Goal: Information Seeking & Learning: Compare options

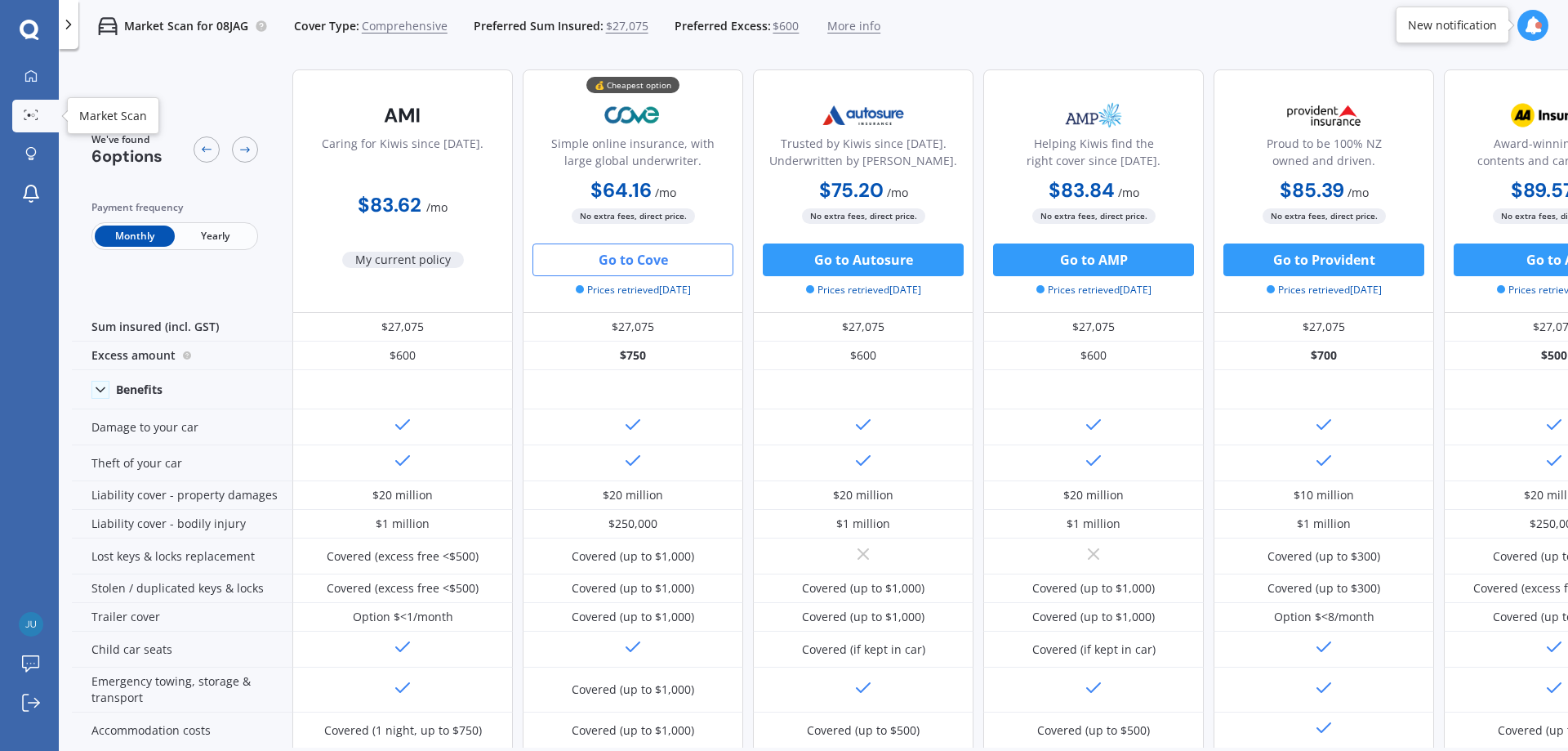
click at [31, 117] on icon at bounding box center [30, 114] width 14 height 10
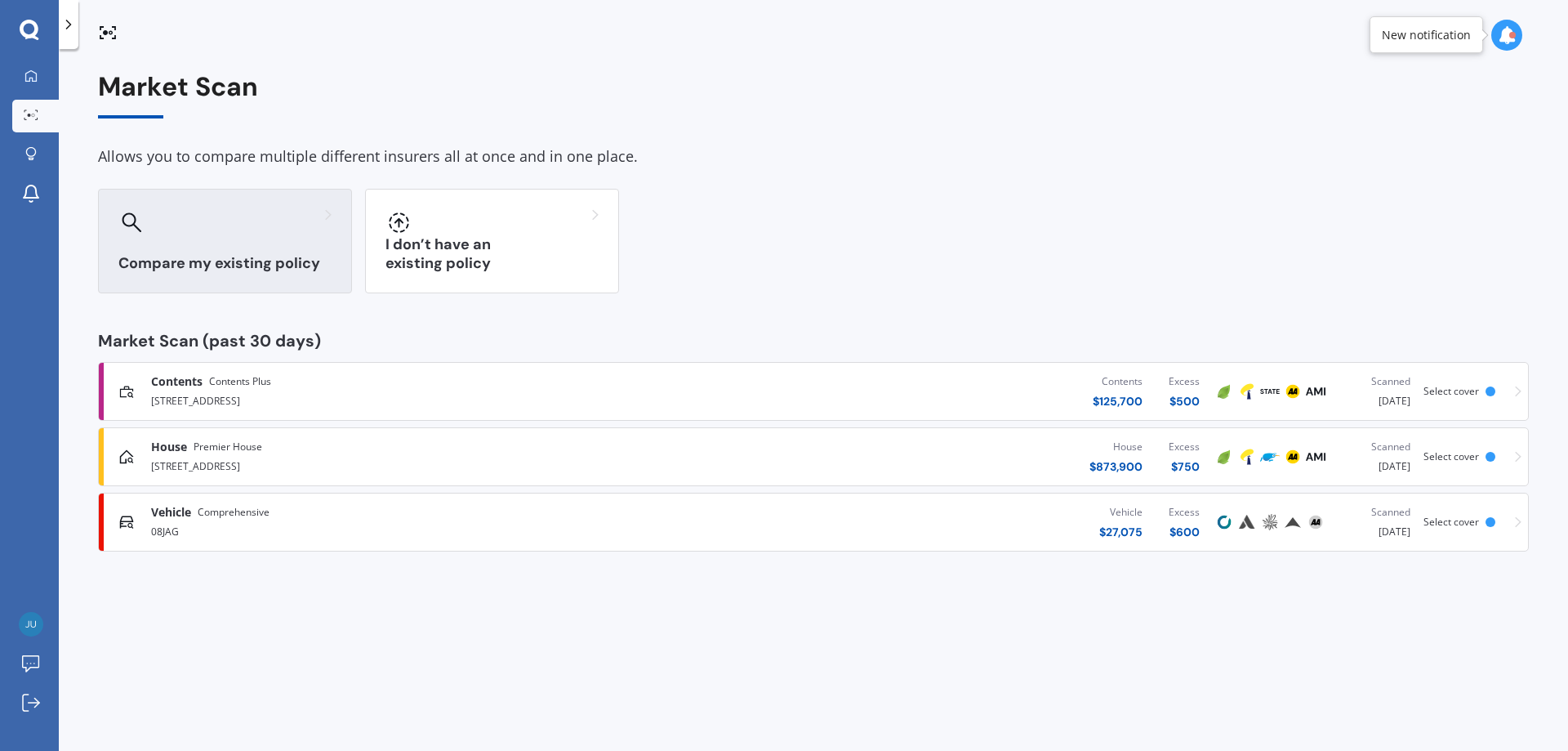
click at [297, 255] on h3 "Compare my existing policy" at bounding box center [225, 264] width 213 height 19
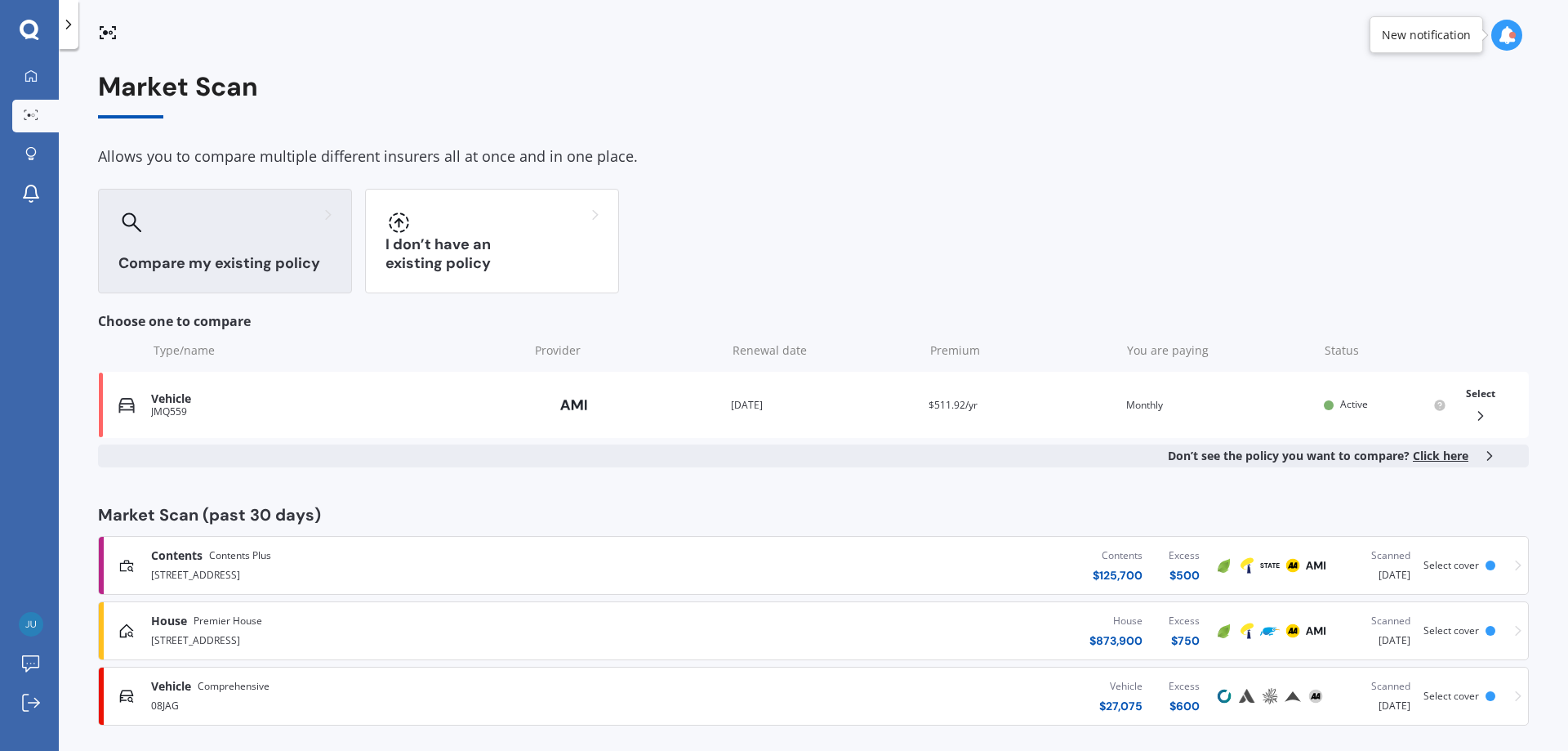
click at [303, 241] on div "Compare my existing policy" at bounding box center [225, 241] width 254 height 105
click at [427, 123] on div "Market Scan Allows you to compare multiple different insurers all at once and i…" at bounding box center [814, 398] width 1431 height 654
click at [30, 84] on link "My Dashboard" at bounding box center [35, 76] width 47 height 32
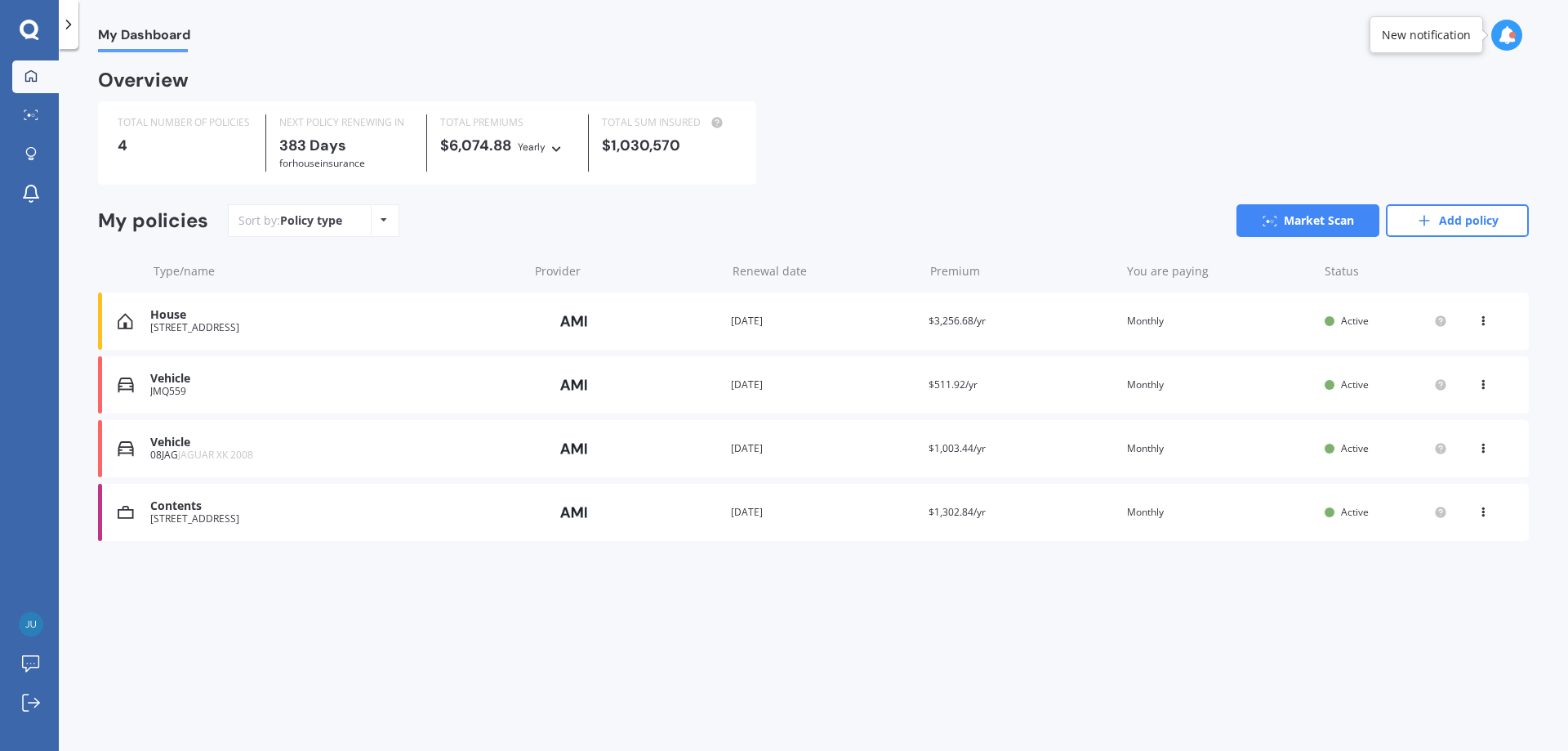
click at [192, 388] on div "JMQ559" at bounding box center [335, 392] width 370 height 11
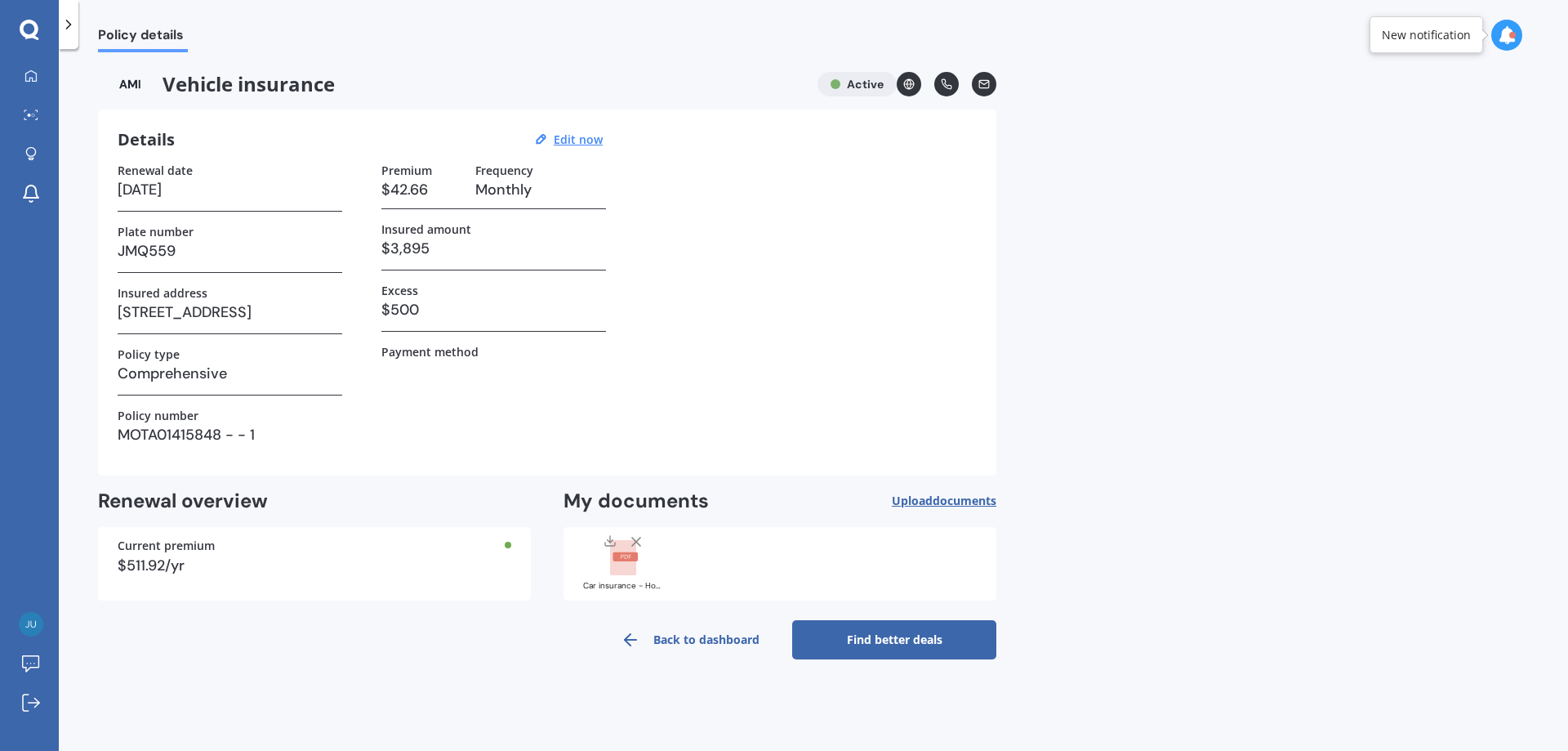
click at [899, 640] on link "Find better deals" at bounding box center [895, 639] width 204 height 39
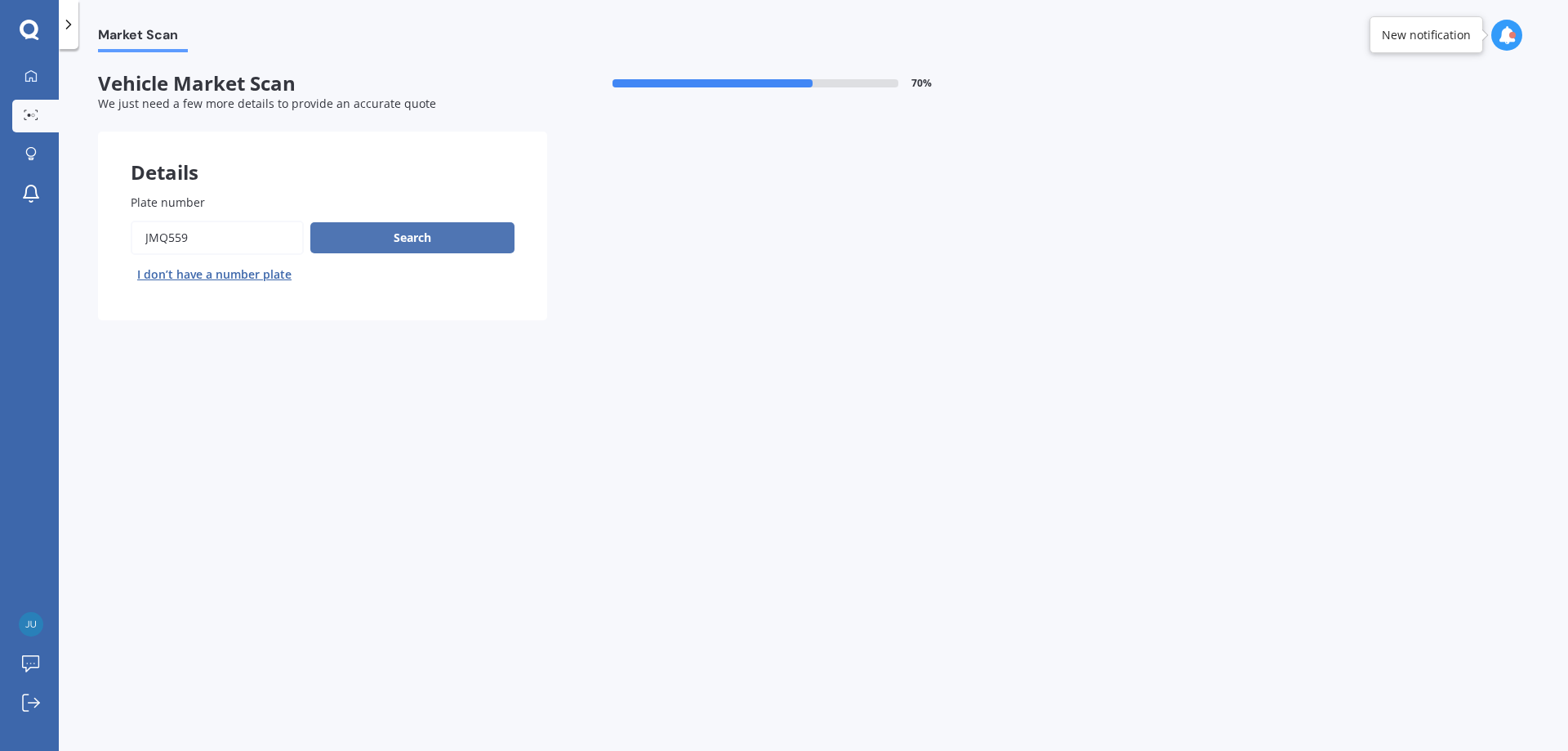
click at [399, 234] on button "Search" at bounding box center [412, 237] width 204 height 31
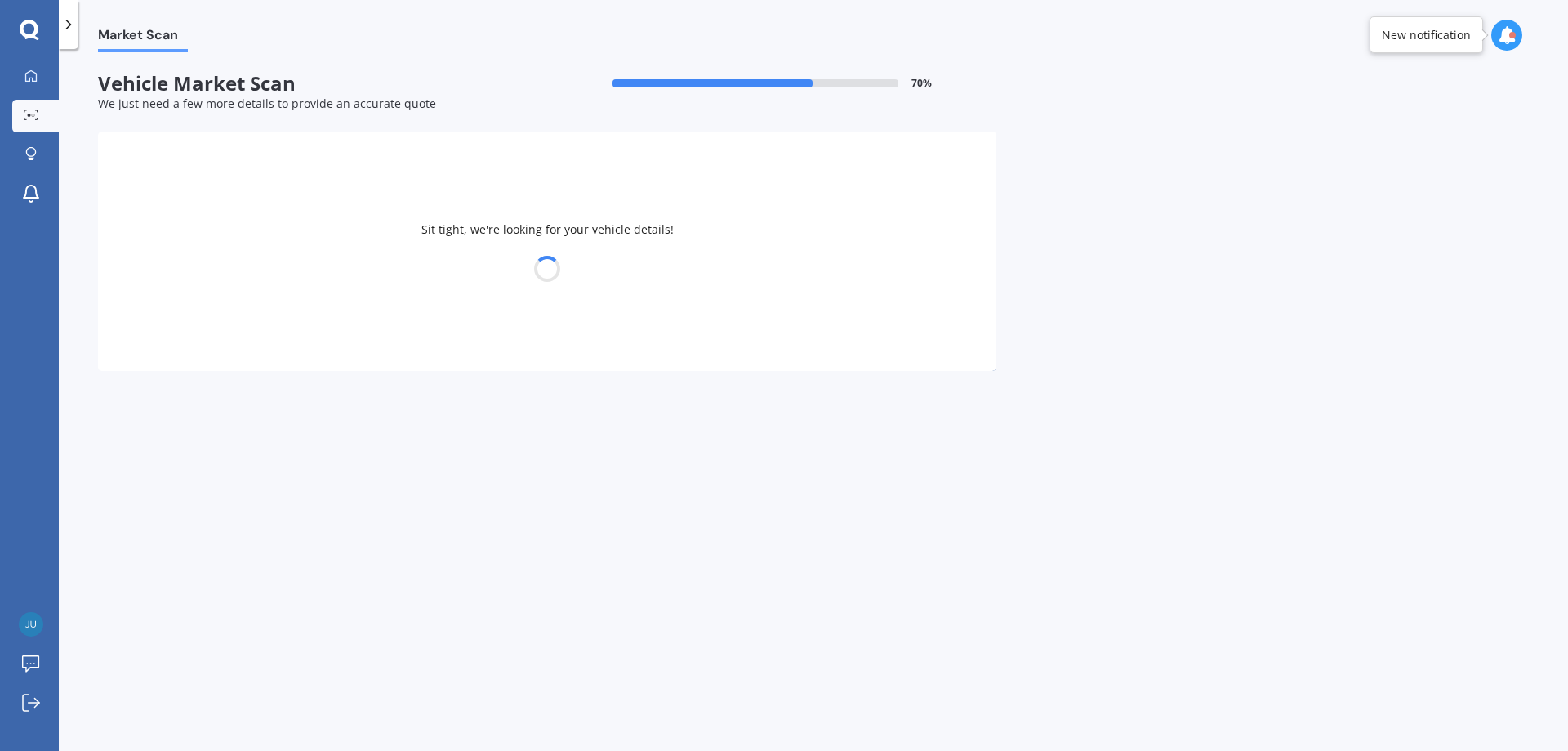
select select "HONDA"
select select "CIVIC"
select select "01"
select select "07"
select select "1964"
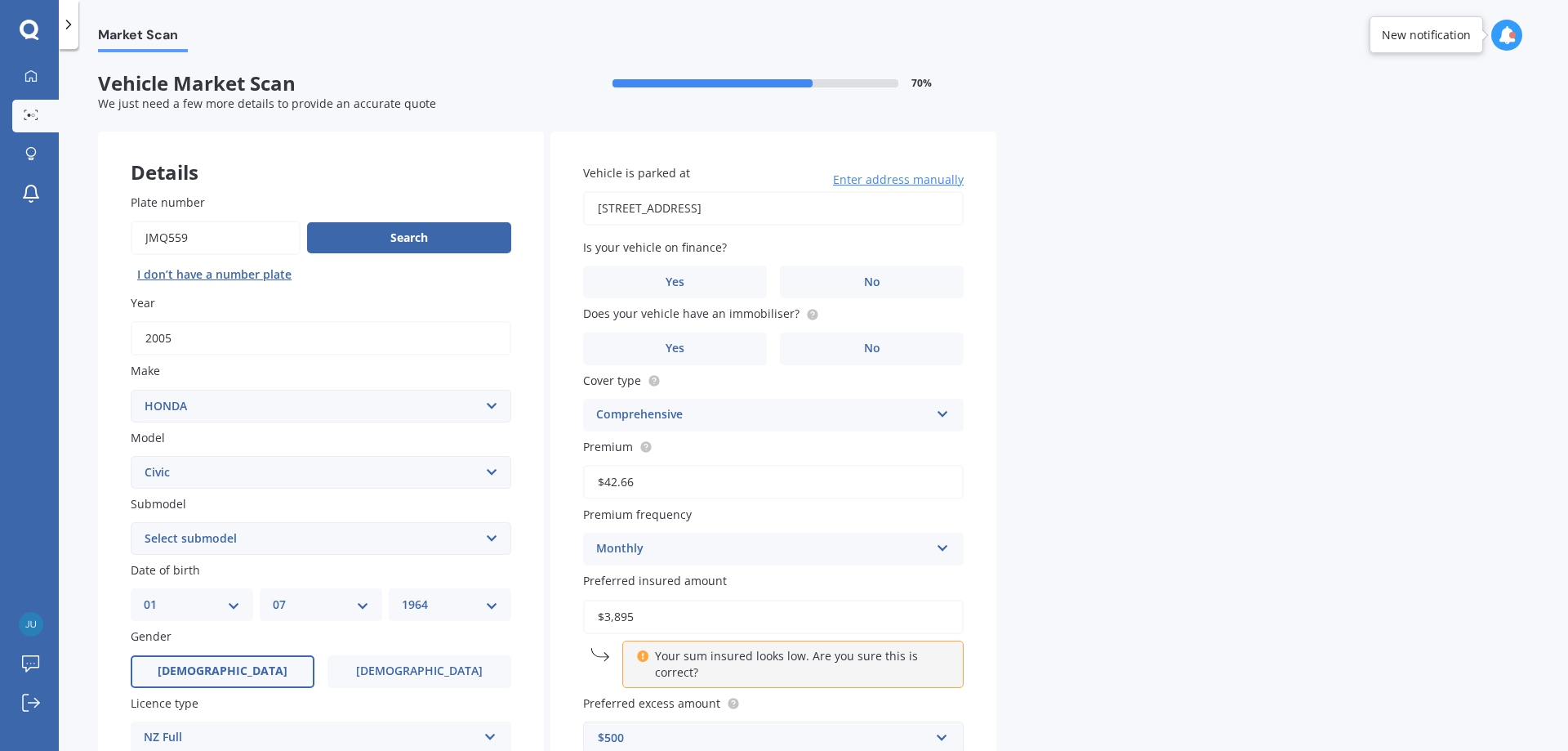
click at [290, 604] on select "MM 01 02 03 04 05 06 07 08 09 10 11 12" at bounding box center [320, 604] width 96 height 18
click at [191, 599] on select "DD 01 02 03 04 05 06 07 08 09 10 11 12 13 14 15 16 17 18 19 20 21 22 23 24 25 2…" at bounding box center [191, 604] width 96 height 18
select select "14"
click at [144, 596] on select "DD 01 02 03 04 05 06 07 08 09 10 11 12 13 14 15 16 17 18 19 20 21 22 23 24 25 2…" at bounding box center [191, 604] width 96 height 18
click at [305, 611] on select "MM 01 02 03 04 05 06 07 08 09 10 11 12" at bounding box center [320, 604] width 96 height 18
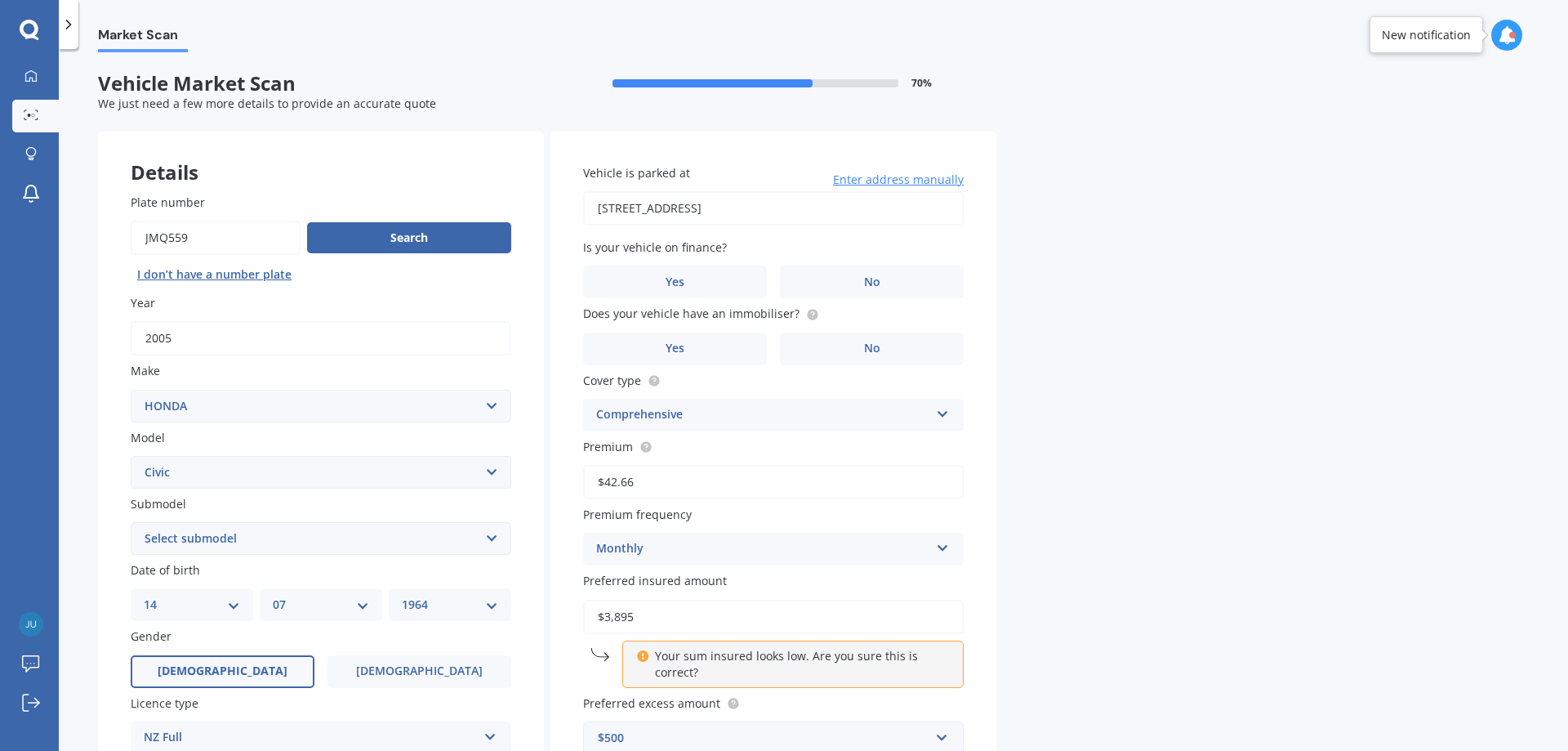
select select "08"
click at [272, 596] on select "MM 01 02 03 04 05 06 07 08 09 10 11 12" at bounding box center [320, 604] width 96 height 18
click at [436, 605] on select "YYYY 2025 2024 2023 2022 2021 2020 2019 2018 2017 2016 2015 2014 2013 2012 2011…" at bounding box center [450, 604] width 96 height 18
select select "1963"
click at [402, 596] on select "YYYY 2025 2024 2023 2022 2021 2020 2019 2018 2017 2016 2015 2014 2013 2012 2011…" at bounding box center [450, 604] width 96 height 18
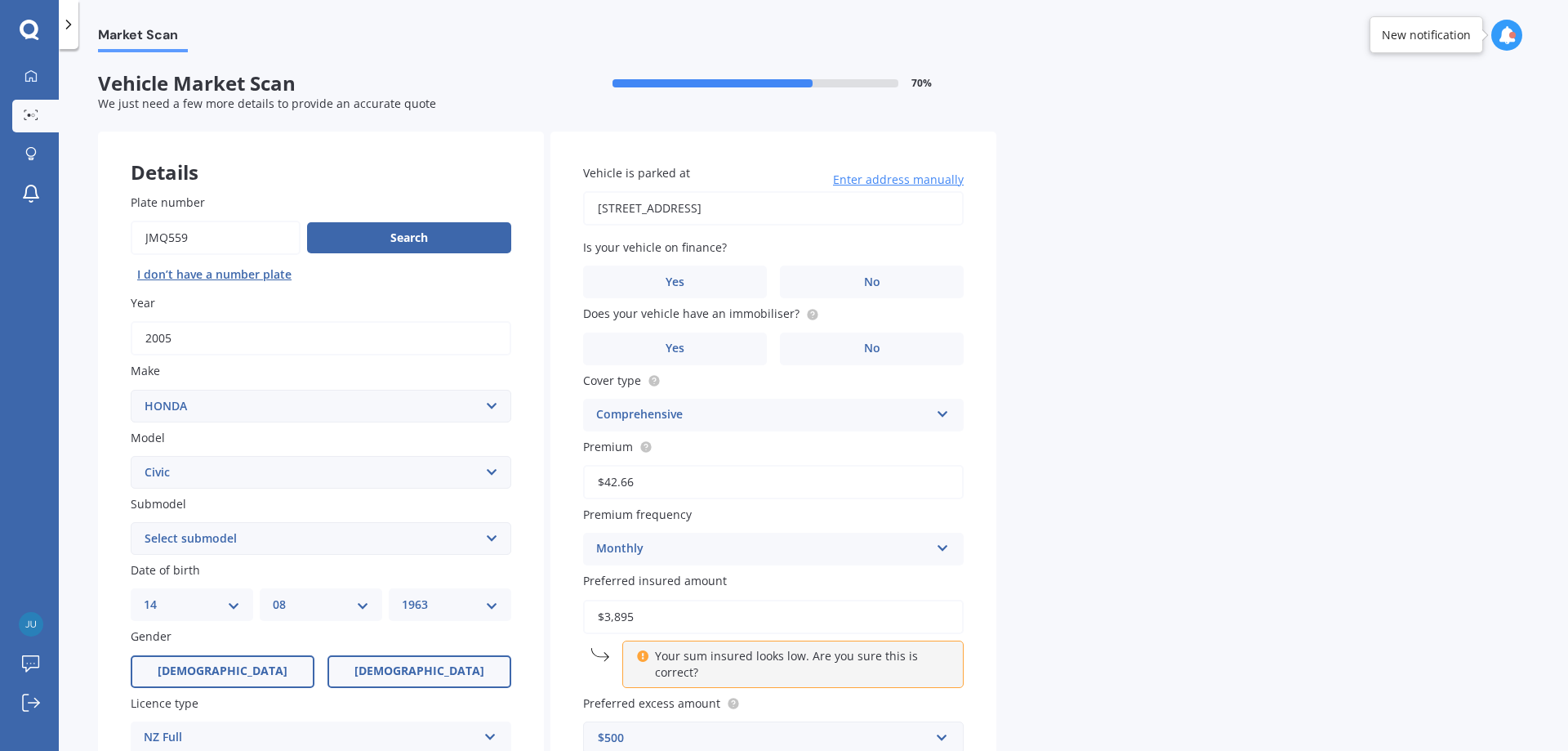
click at [444, 663] on label "[DEMOGRAPHIC_DATA]" at bounding box center [419, 672] width 184 height 32
click at [0, 0] on input "[DEMOGRAPHIC_DATA]" at bounding box center [0, 0] width 0 height 0
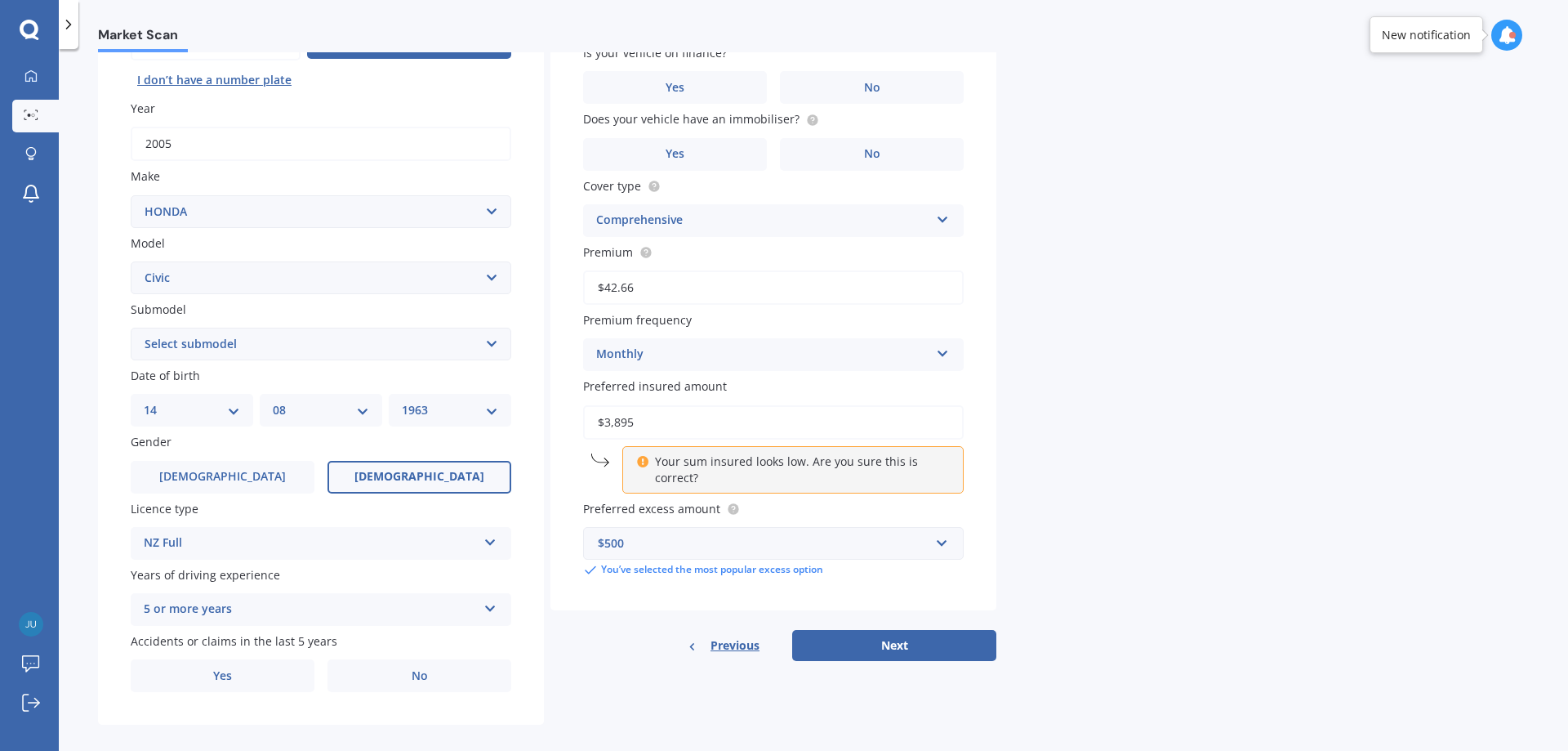
scroll to position [211, 0]
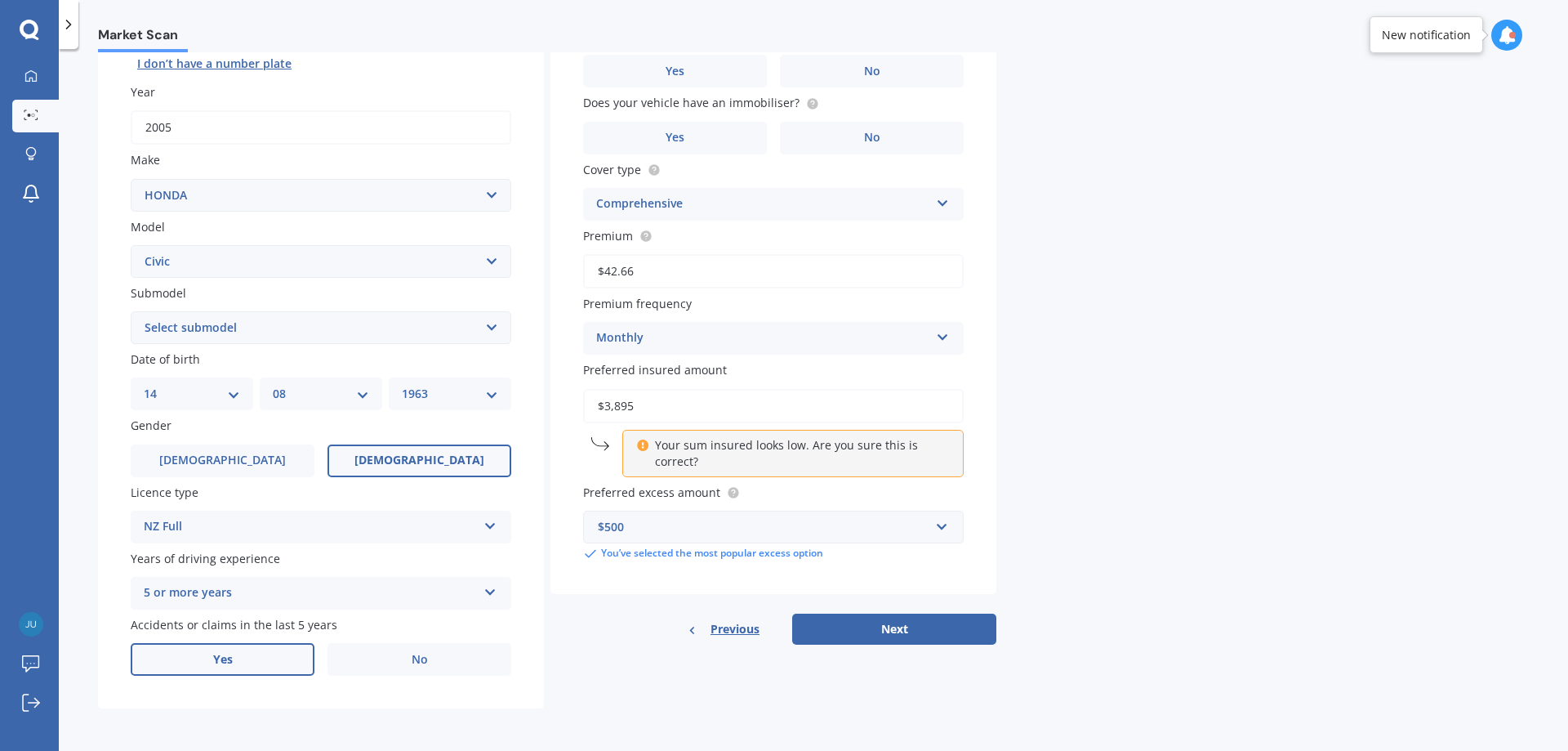
click at [241, 656] on label "Yes" at bounding box center [222, 660] width 184 height 32
click at [0, 0] on input "Yes" at bounding box center [0, 0] width 0 height 0
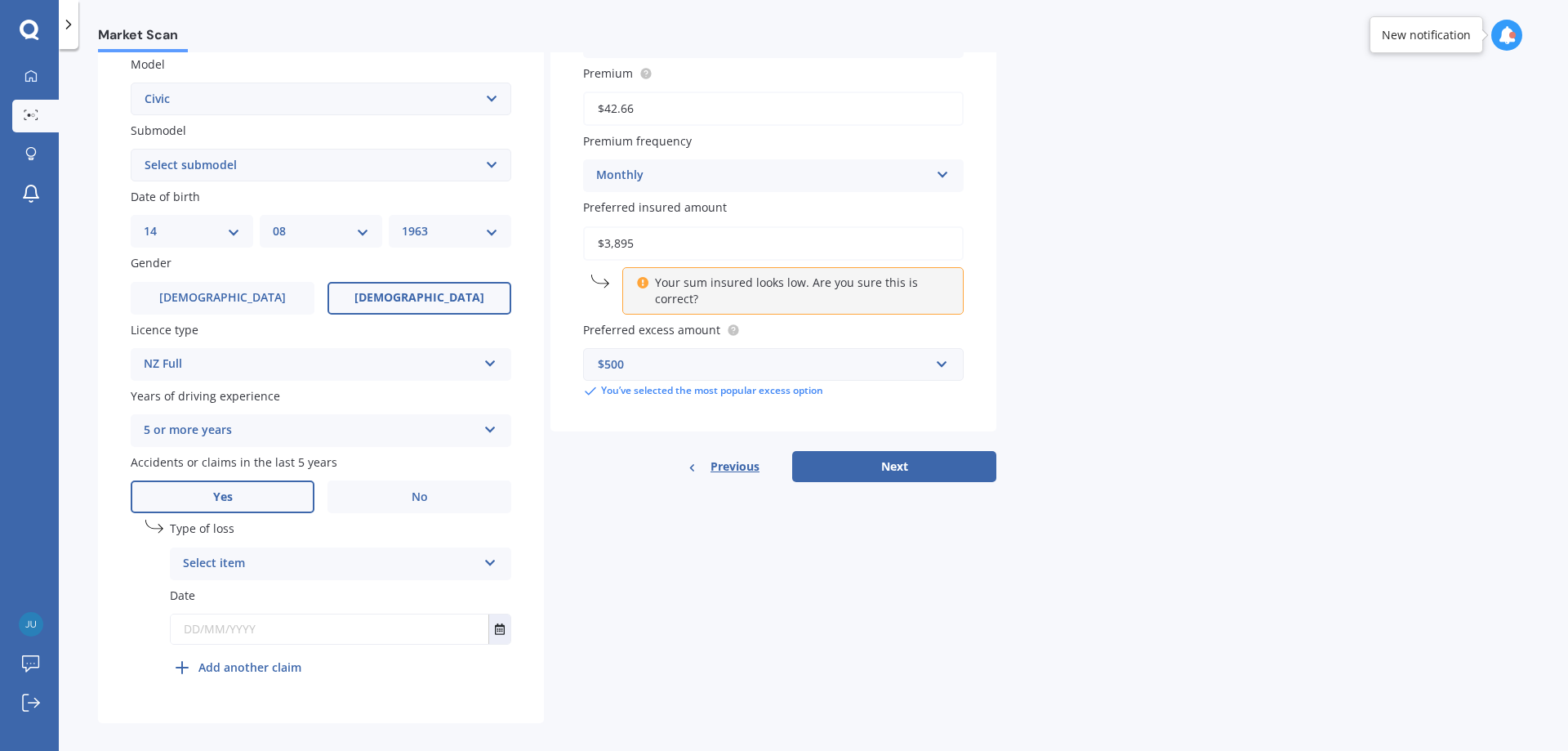
scroll to position [375, 0]
click at [234, 595] on label "Date" at bounding box center [340, 595] width 341 height 17
click at [179, 591] on span "Date" at bounding box center [182, 595] width 26 height 15
click at [227, 631] on input "text" at bounding box center [330, 628] width 318 height 30
click at [224, 613] on div "[DATE] [DATE] Mo Tu We Th Fr Sa Su 28 29 30 31 01 02 03 04 05 06 07 08 09 10 11…" at bounding box center [340, 628] width 341 height 31
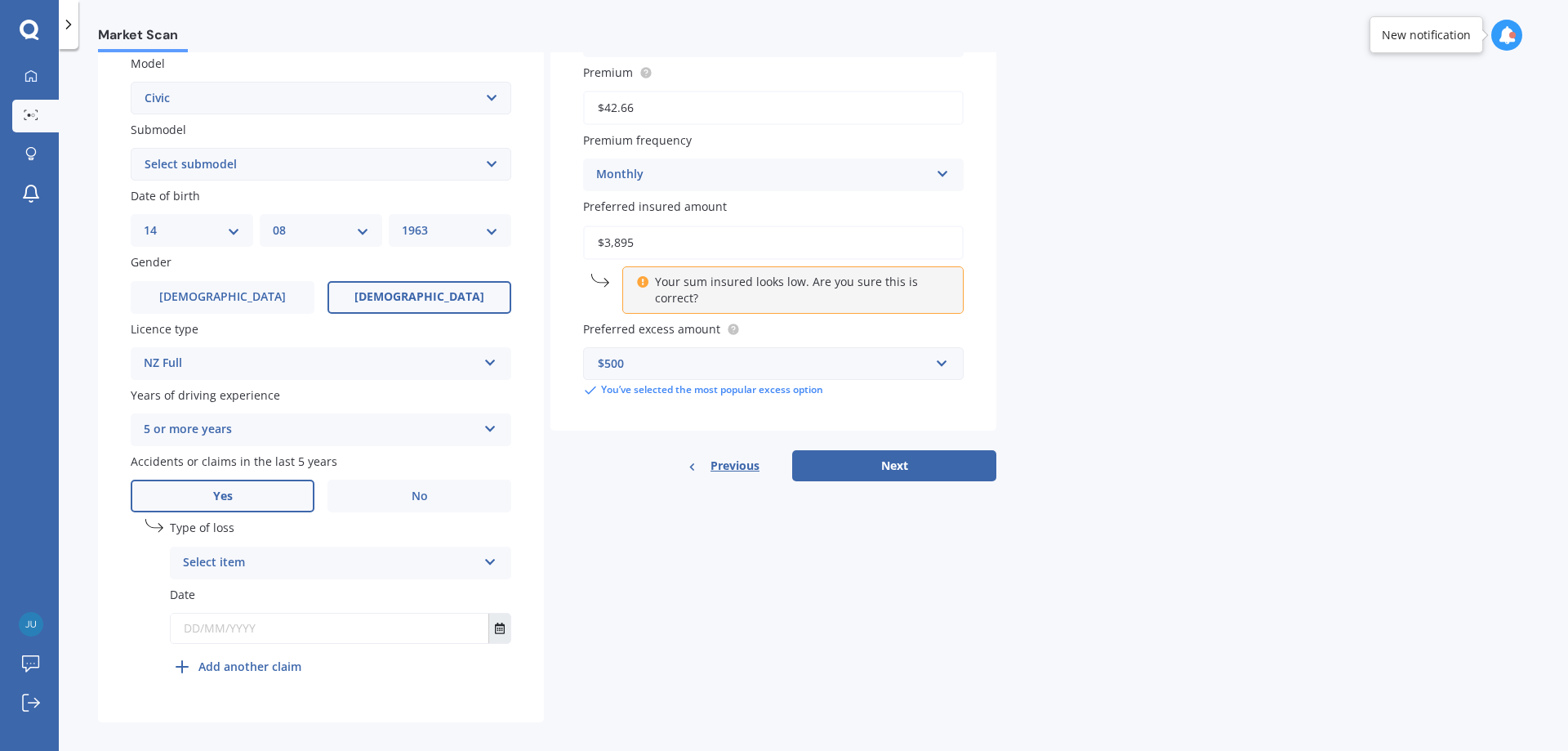
click at [502, 633] on icon "Select date" at bounding box center [500, 628] width 10 height 11
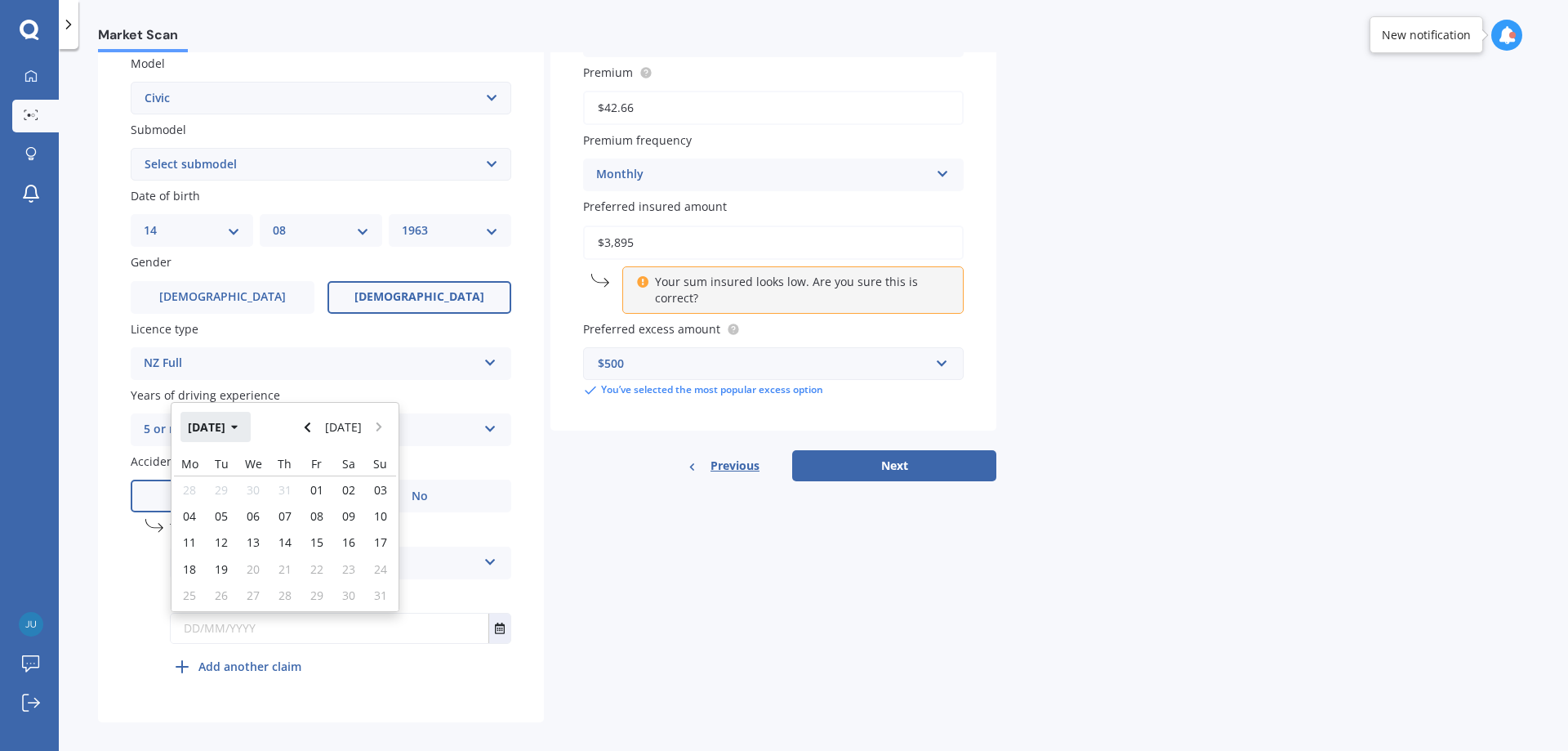
click at [238, 428] on icon "button" at bounding box center [235, 427] width 8 height 11
click at [220, 424] on icon "button" at bounding box center [224, 427] width 8 height 11
click at [263, 530] on span "2024" at bounding box center [256, 531] width 26 height 15
click at [377, 587] on span "Dec" at bounding box center [368, 583] width 20 height 15
click at [318, 526] on span "13" at bounding box center [317, 528] width 13 height 15
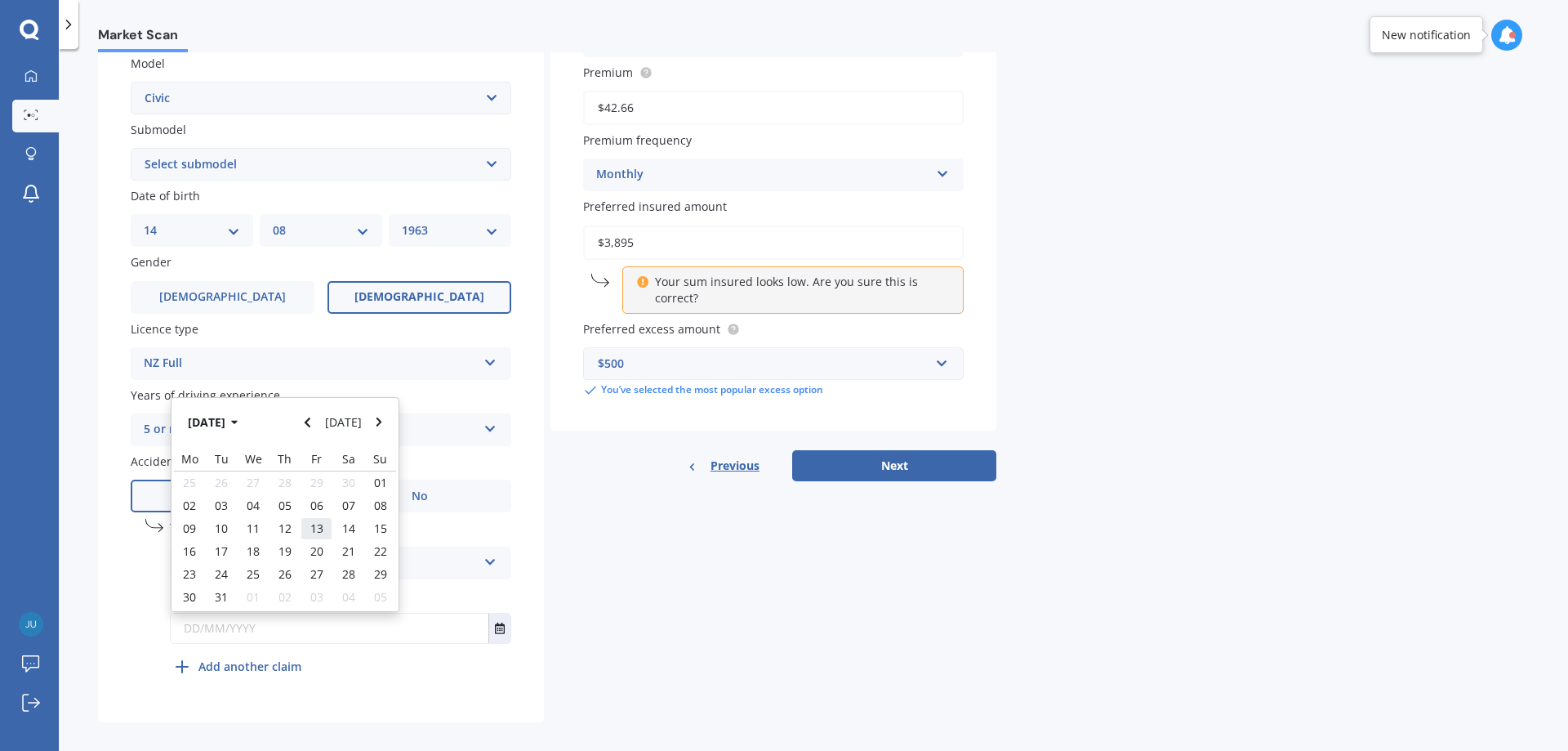
type input "[DATE]"
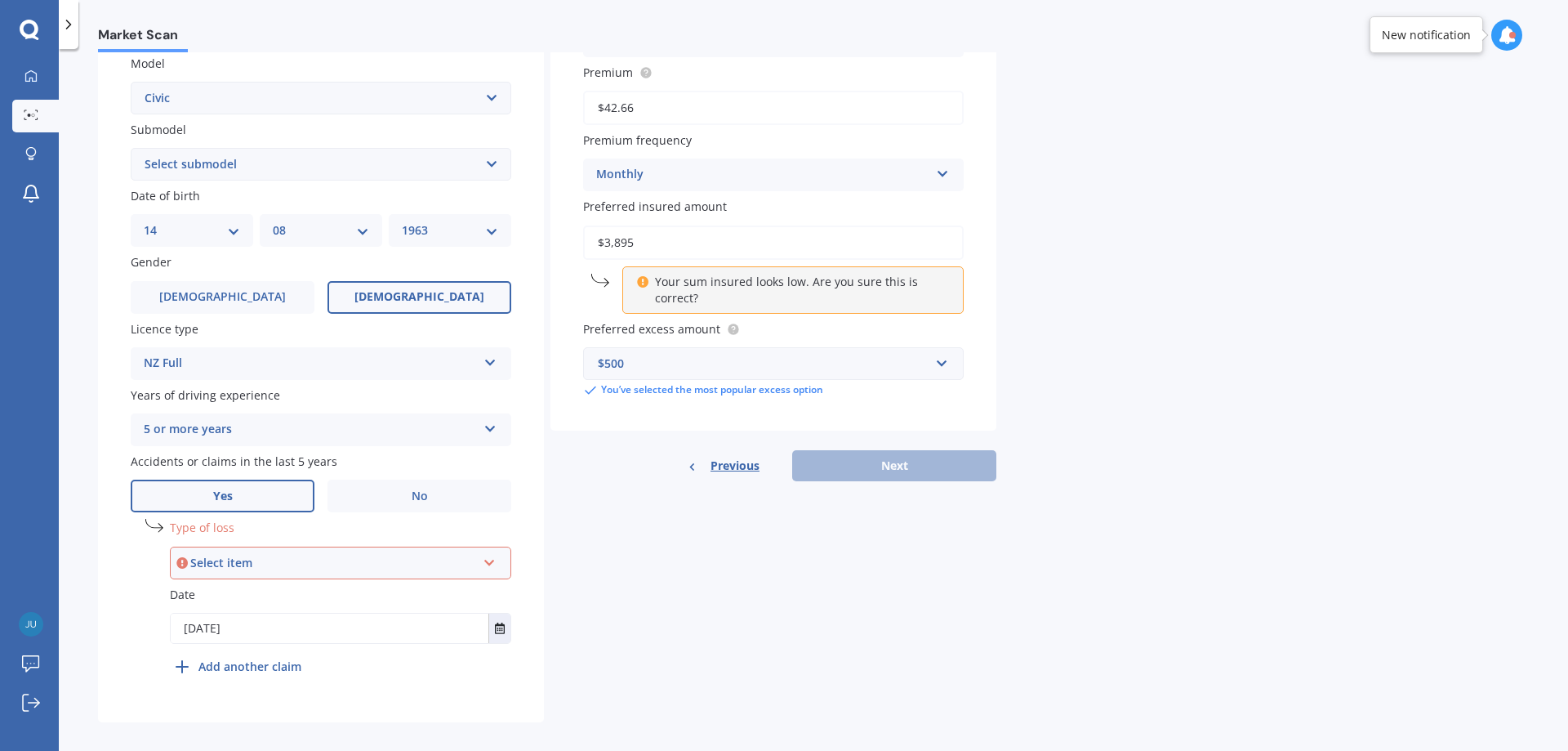
click at [308, 563] on div "Select item" at bounding box center [333, 562] width 286 height 18
click at [270, 594] on span "At fault accident" at bounding box center [231, 594] width 92 height 15
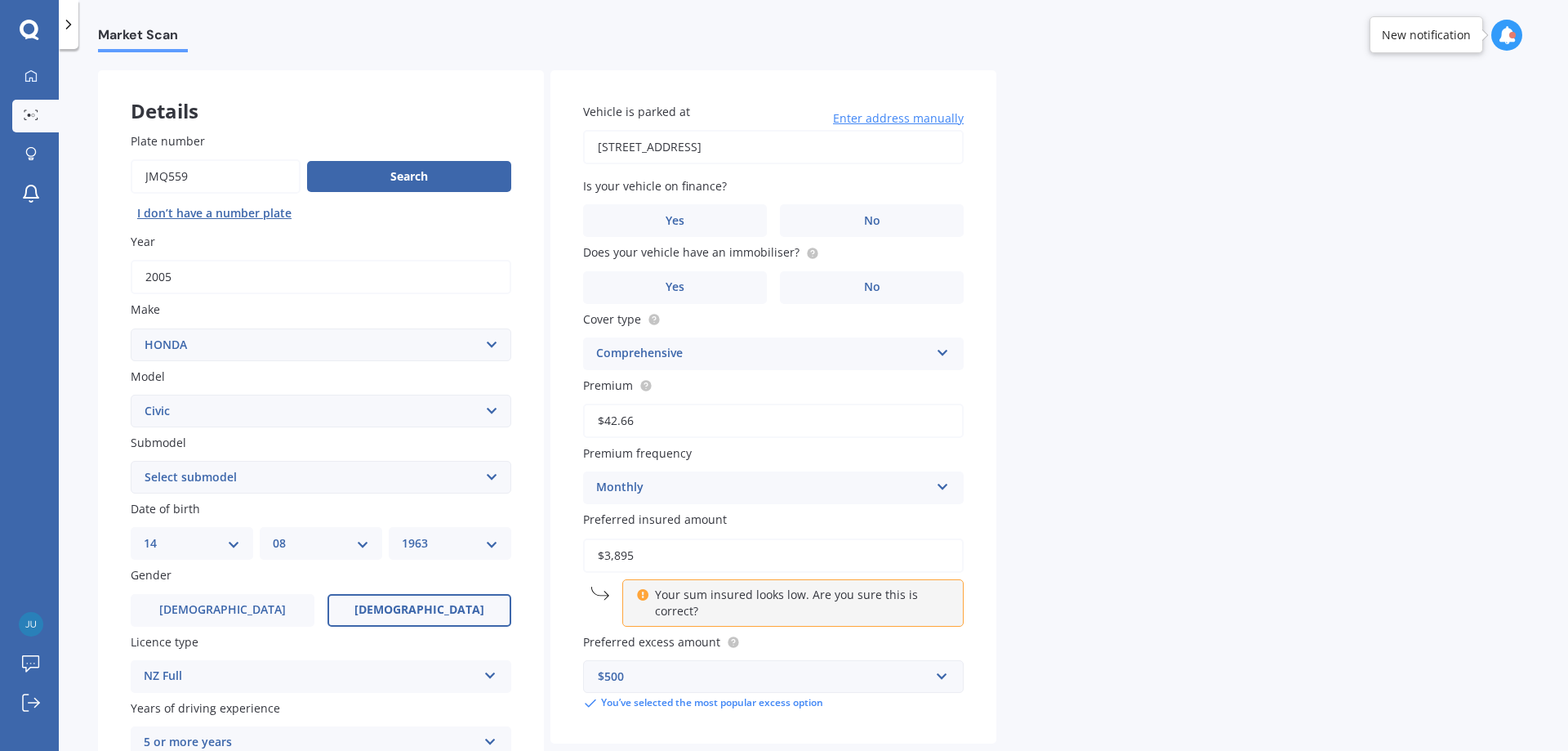
scroll to position [0, 0]
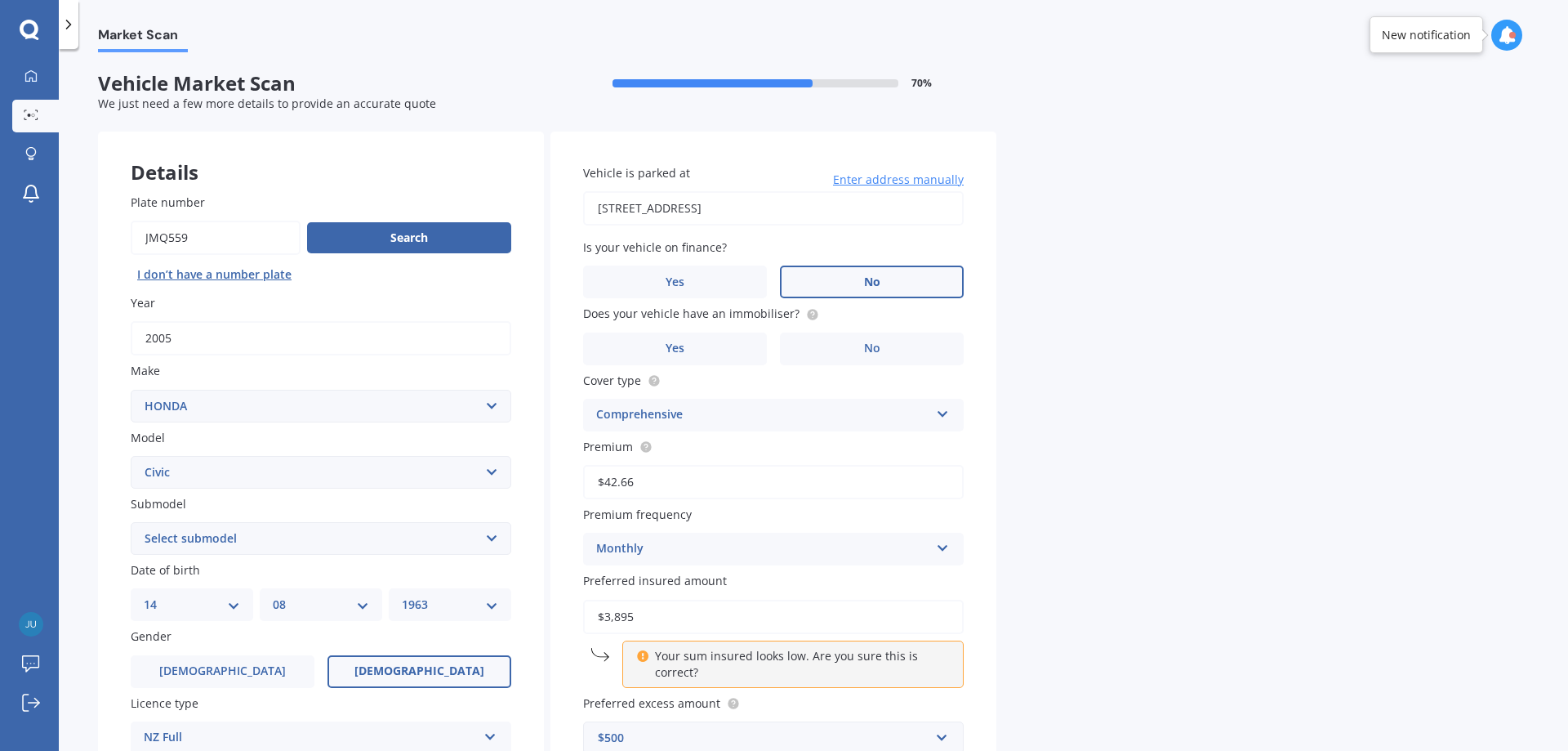
click at [889, 278] on label "No" at bounding box center [872, 282] width 184 height 32
click at [0, 0] on input "No" at bounding box center [0, 0] width 0 height 0
click at [882, 346] on label "No" at bounding box center [872, 349] width 184 height 32
click at [0, 0] on input "No" at bounding box center [0, 0] width 0 height 0
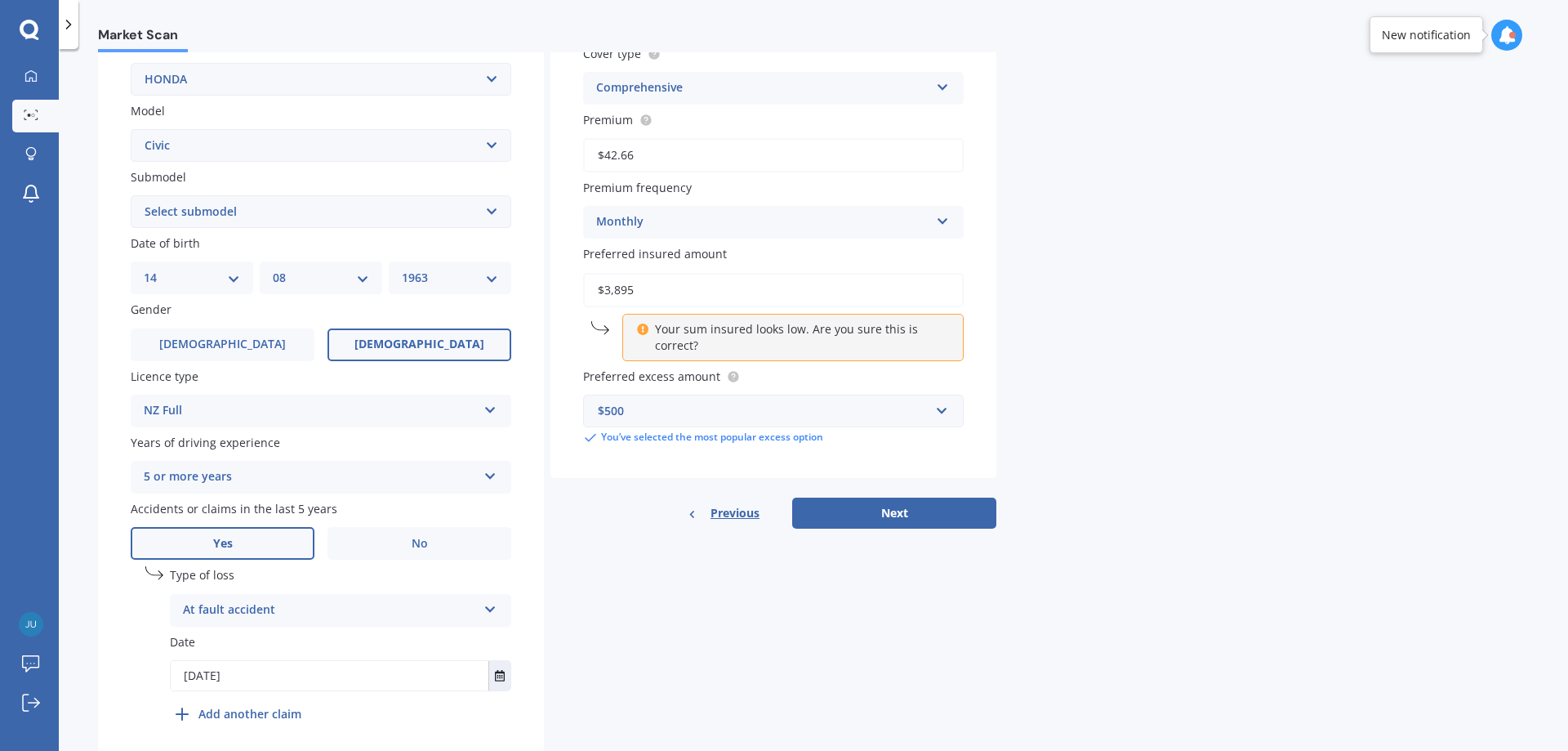
scroll to position [388, 0]
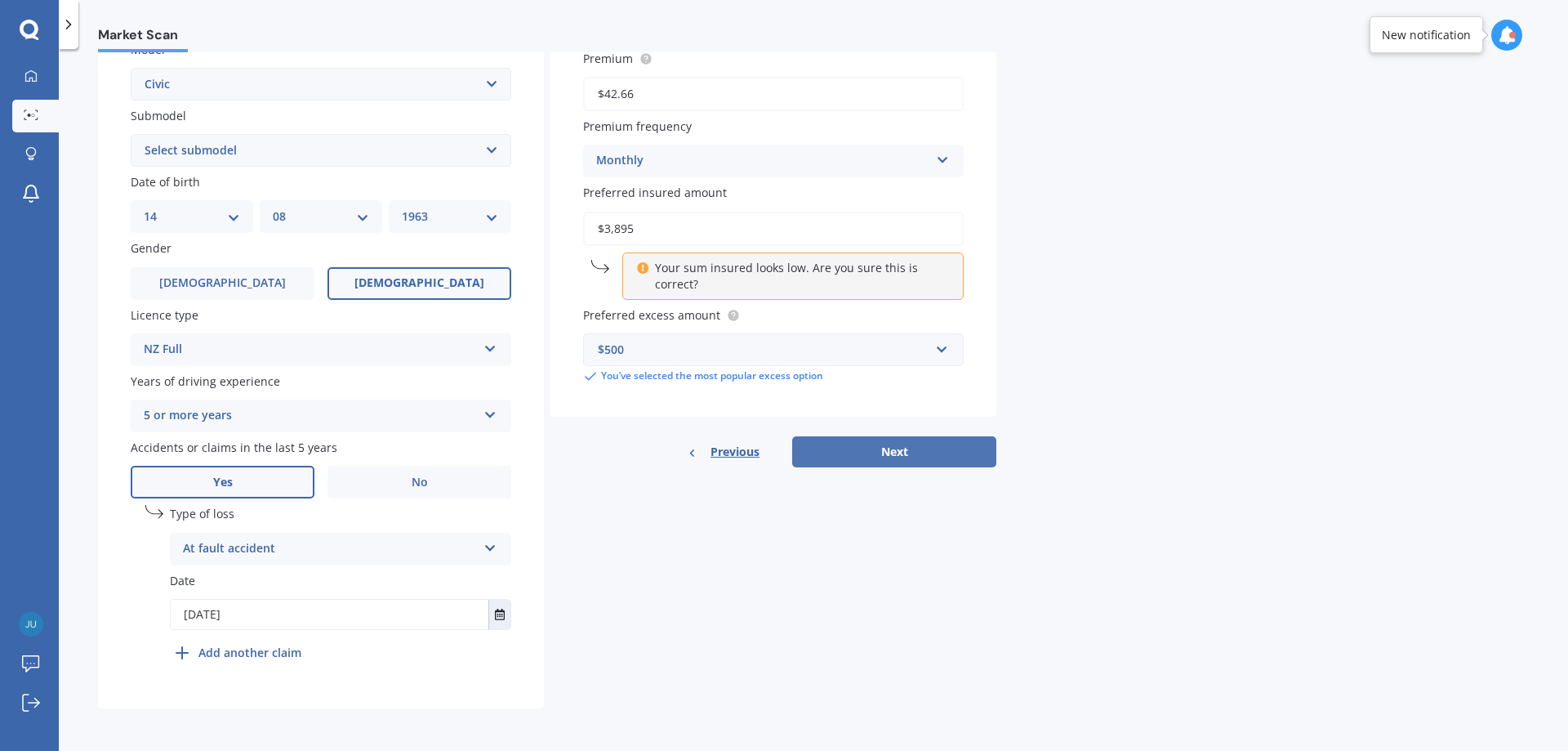
click at [909, 450] on button "Next" at bounding box center [895, 452] width 204 height 31
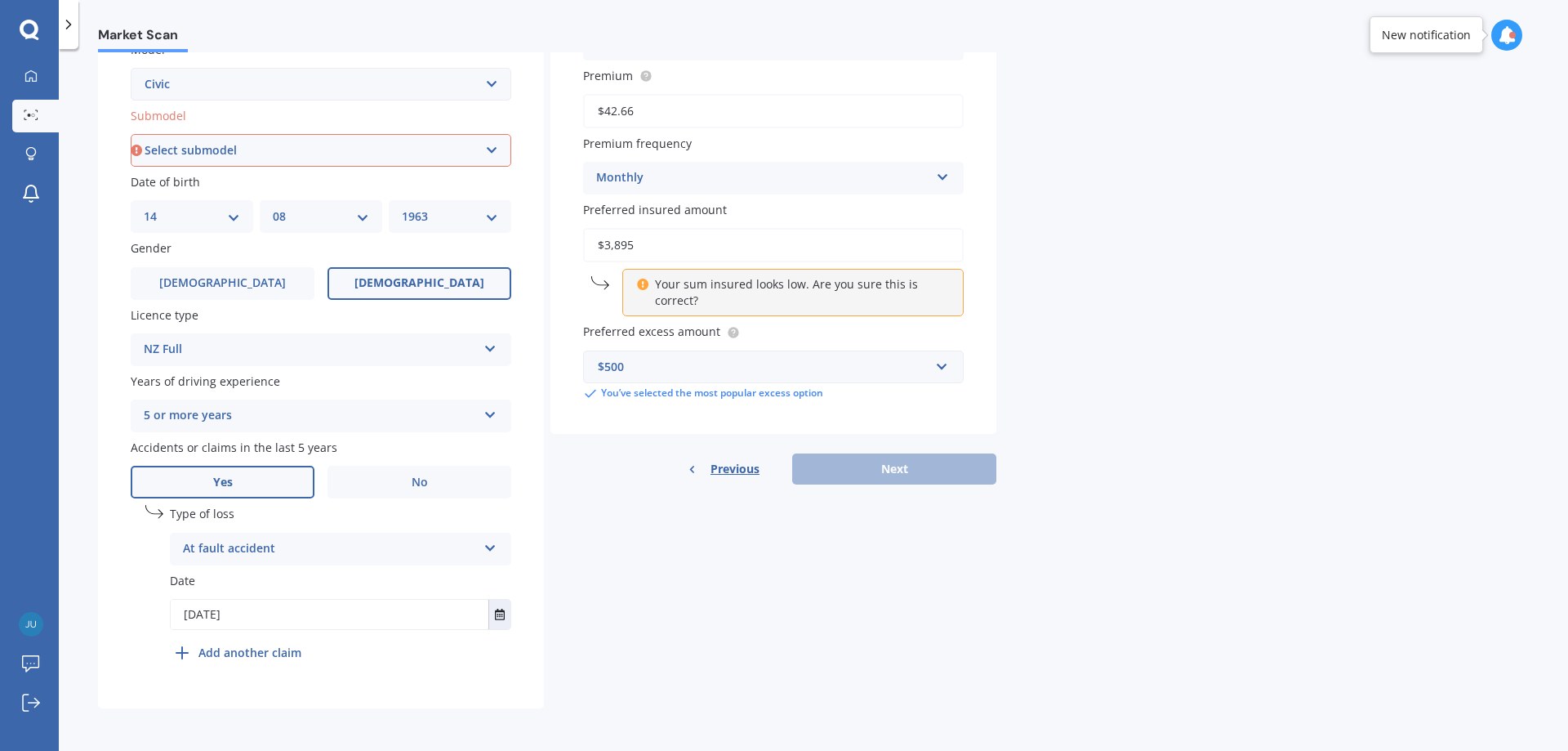
click at [206, 152] on select "Select submodel (all other) 1.8S 2.0S 4WD Wagon Breeze DX Euro 1.8L Exi GL GLi …" at bounding box center [321, 151] width 381 height 32
select select "(ALL OTHER)"
click at [131, 134] on select "Select submodel (all other) 1.8S 2.0S 4WD Wagon Breeze DX Euro 1.8L Exi GL GLi …" at bounding box center [321, 151] width 381 height 32
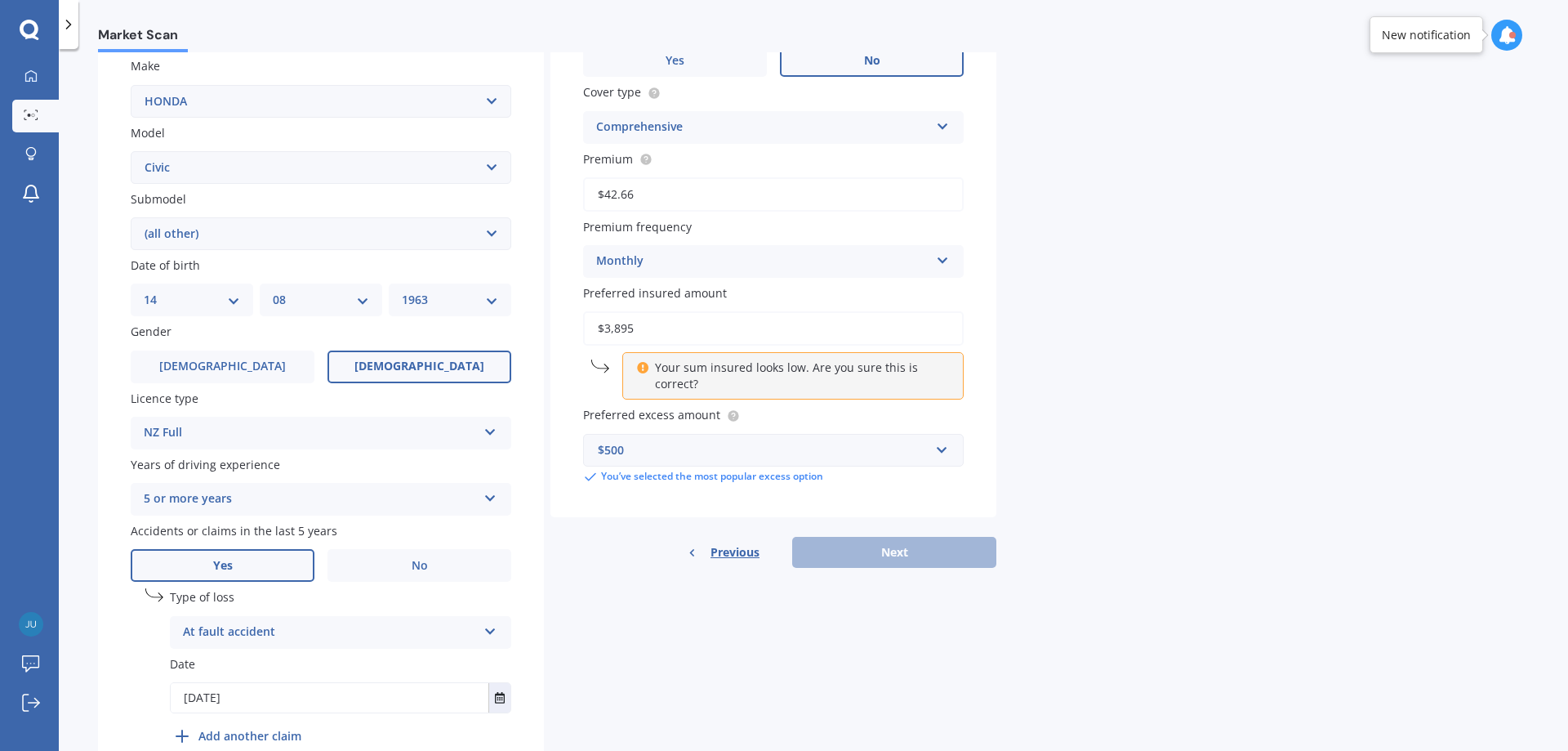
scroll to position [112, 0]
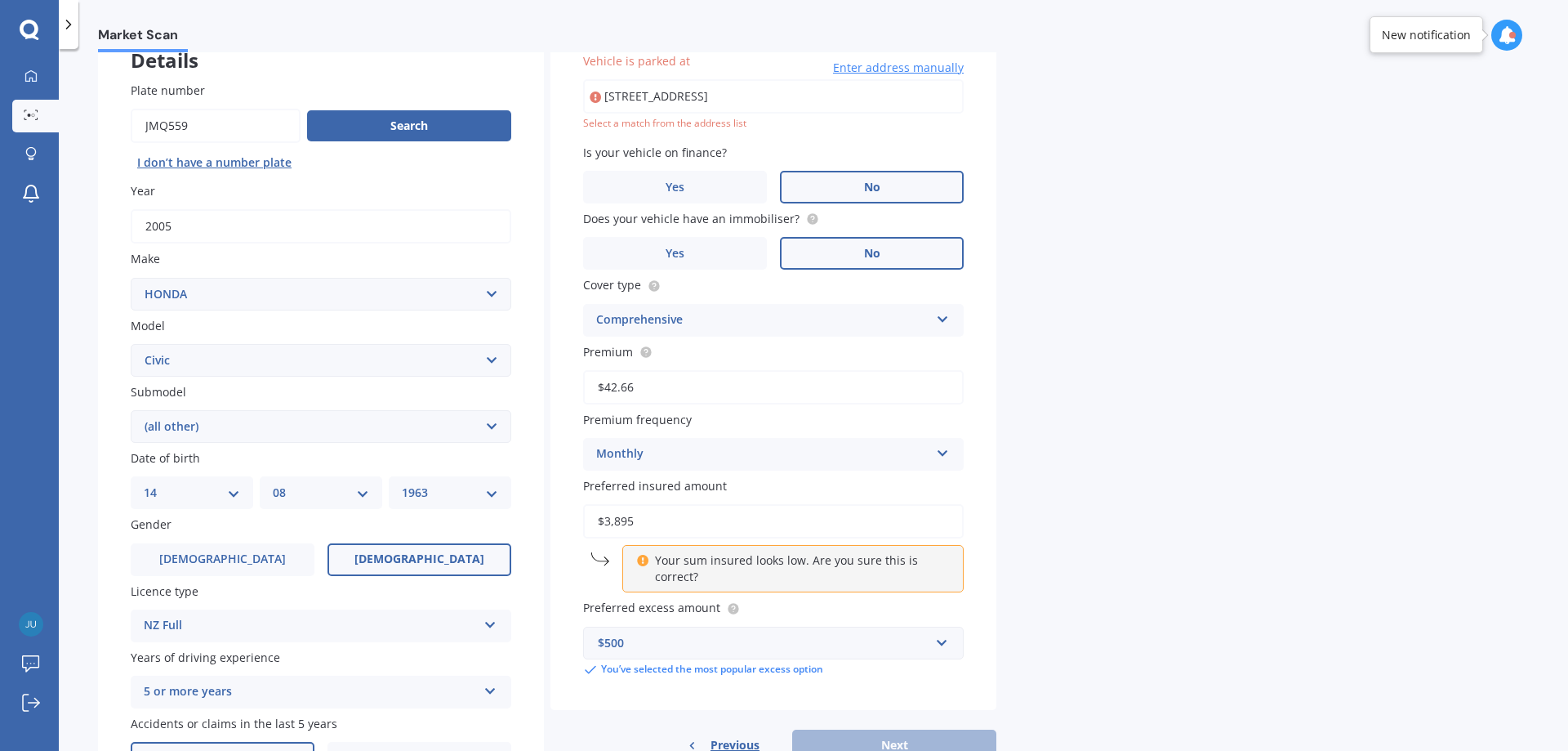
type input "[STREET_ADDRESS]"
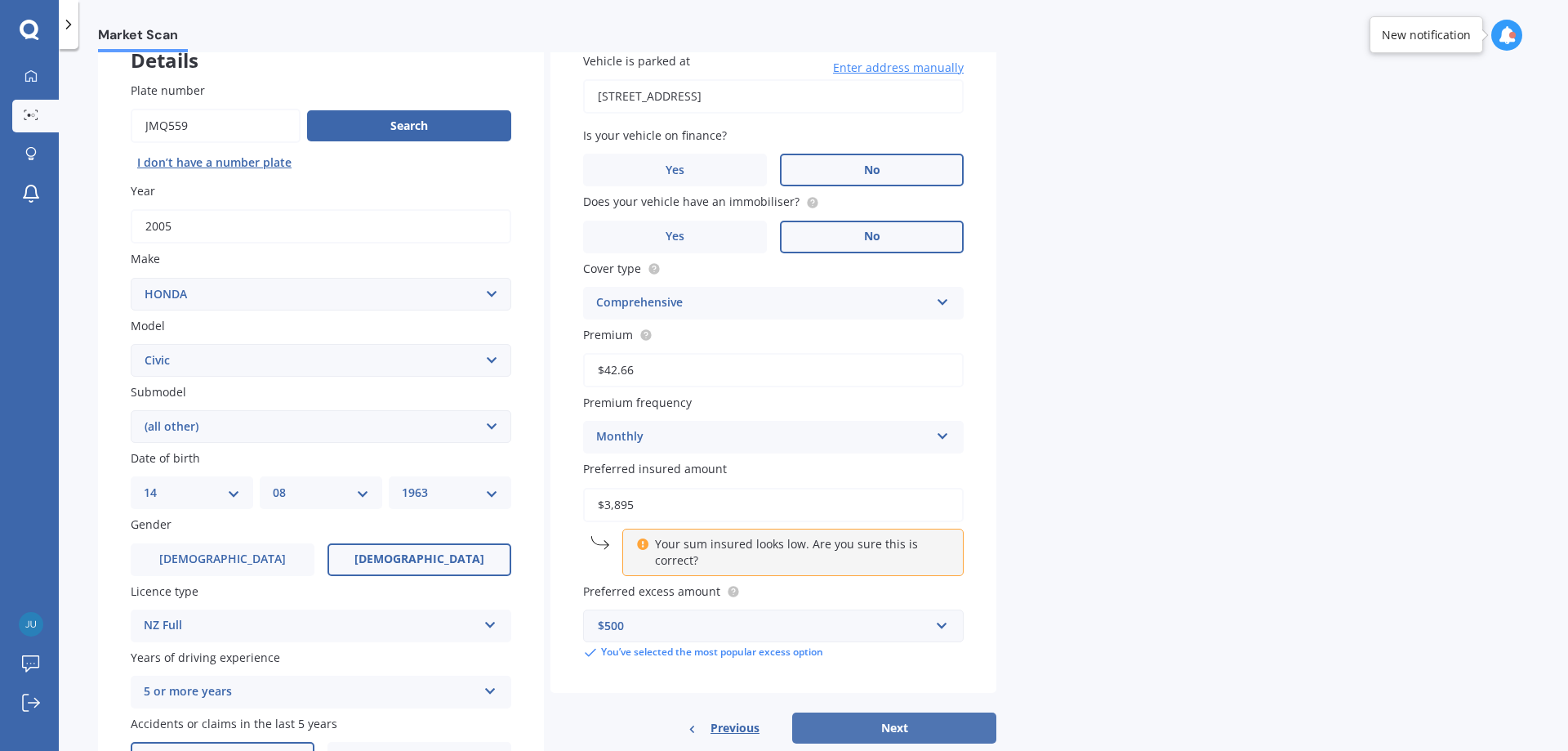
click at [889, 724] on button "Next" at bounding box center [895, 728] width 204 height 31
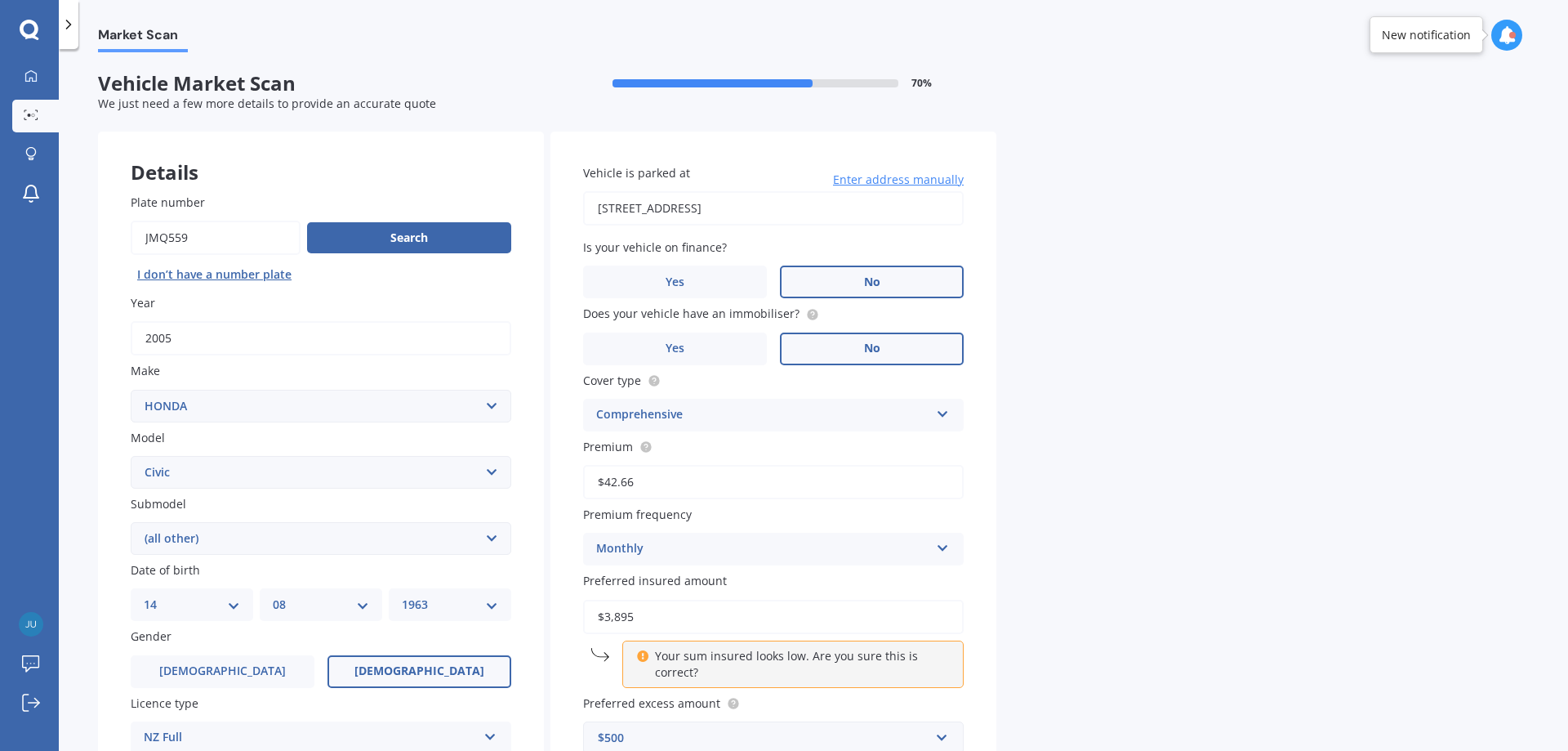
select select "14"
select select "08"
select select "1963"
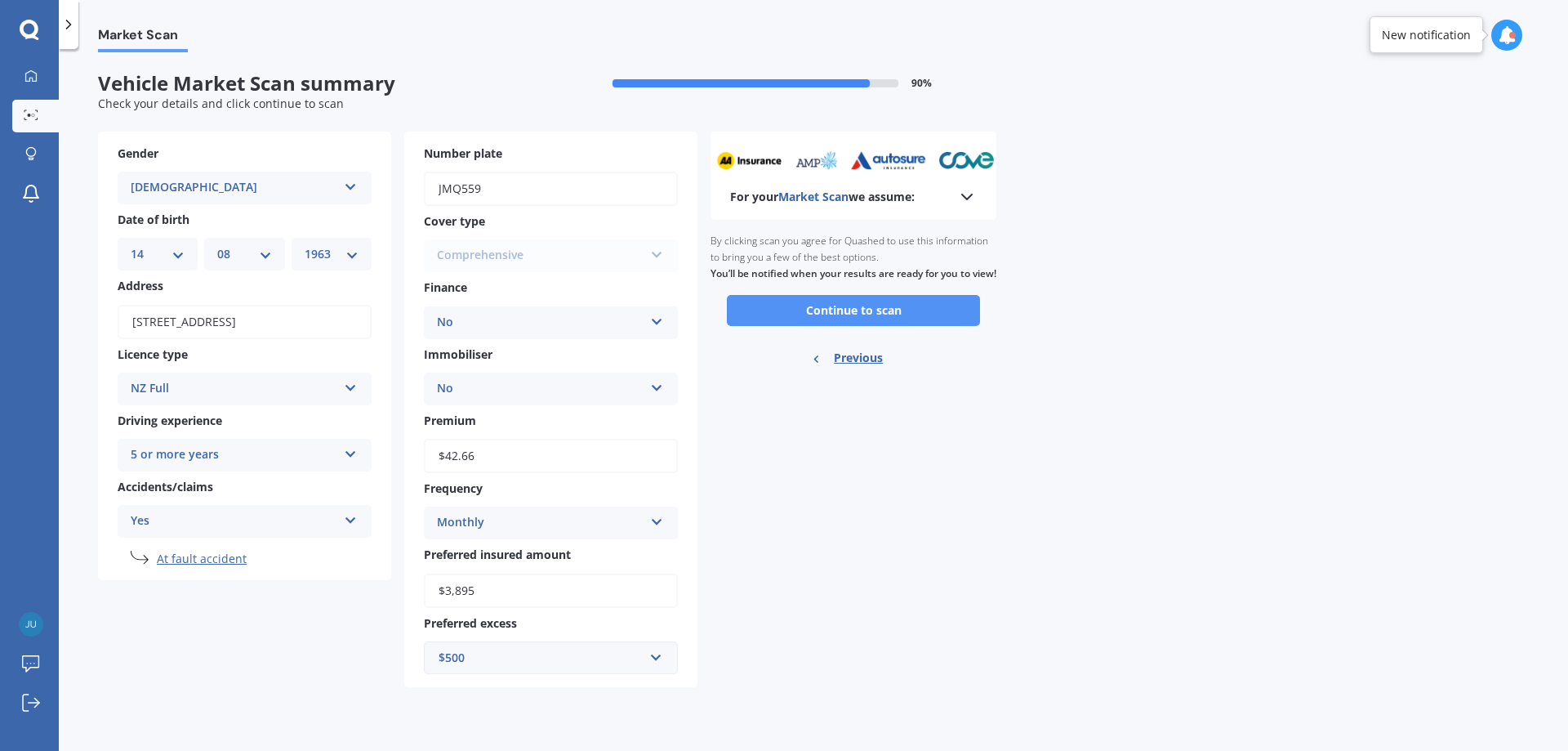
click at [868, 326] on button "Continue to scan" at bounding box center [854, 311] width 253 height 31
